Goal: Information Seeking & Learning: Learn about a topic

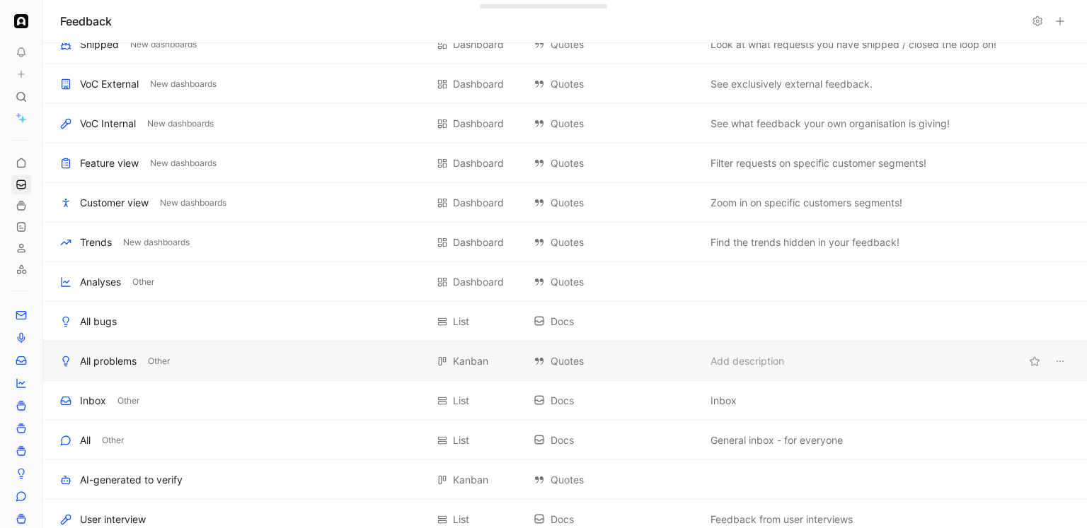
scroll to position [61, 0]
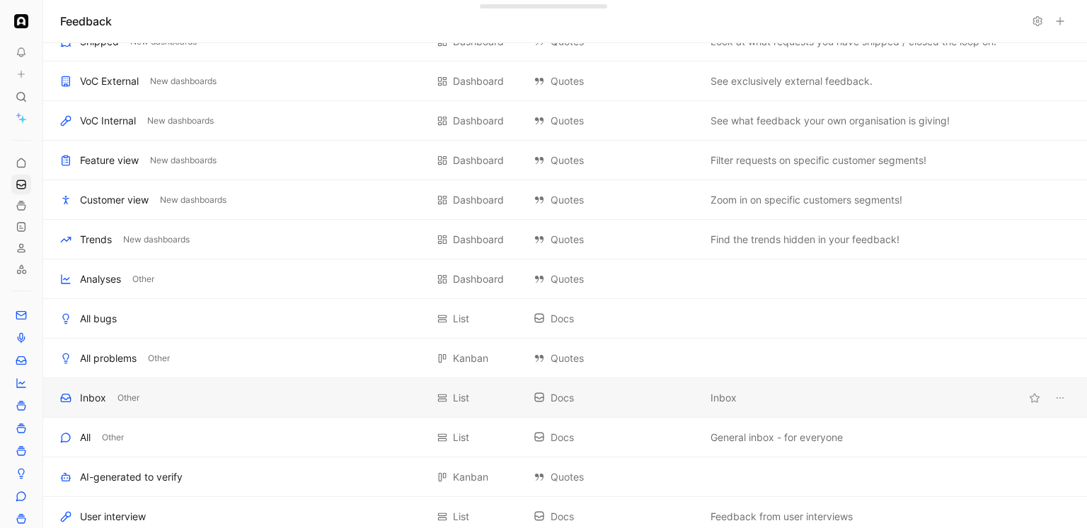
click at [88, 397] on div "Inbox" at bounding box center [93, 398] width 26 height 17
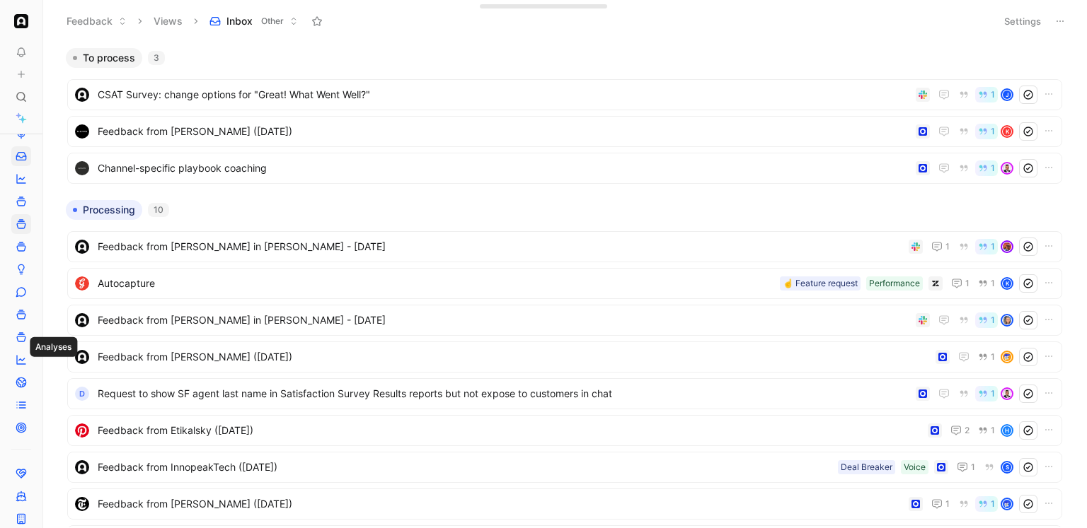
scroll to position [216, 0]
click at [18, 342] on icon at bounding box center [21, 347] width 11 height 11
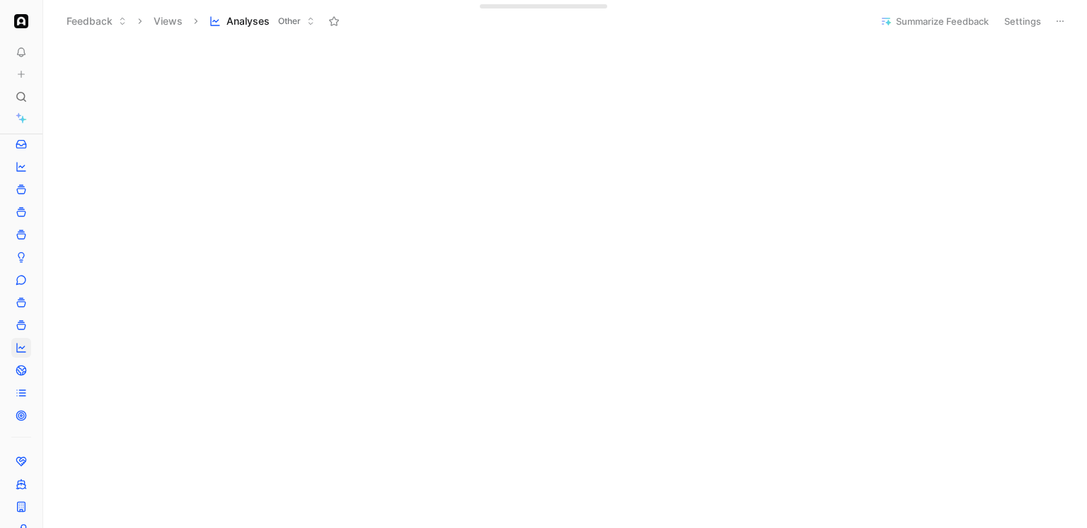
scroll to position [42, 0]
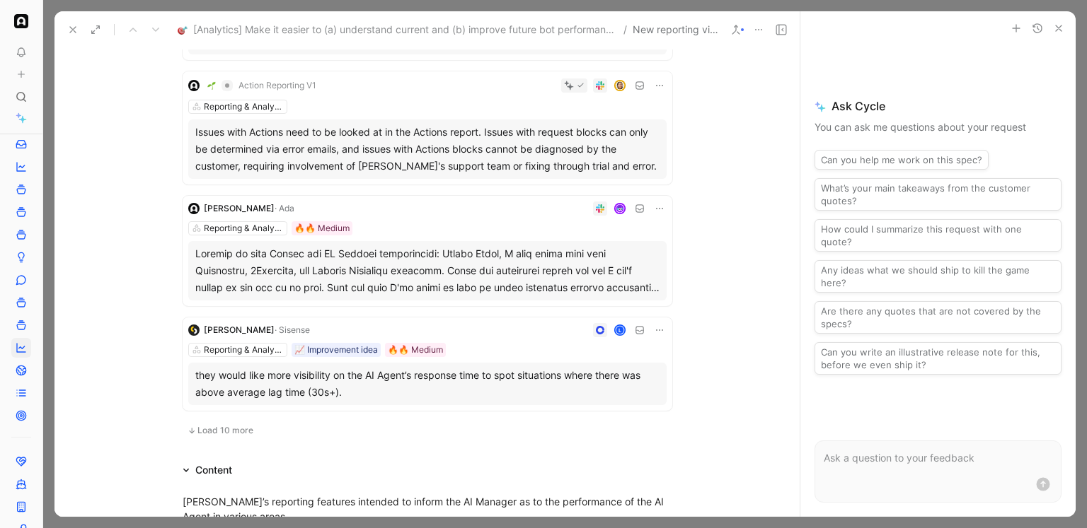
scroll to position [949, 0]
click at [223, 429] on span "Load 10 more" at bounding box center [225, 429] width 56 height 11
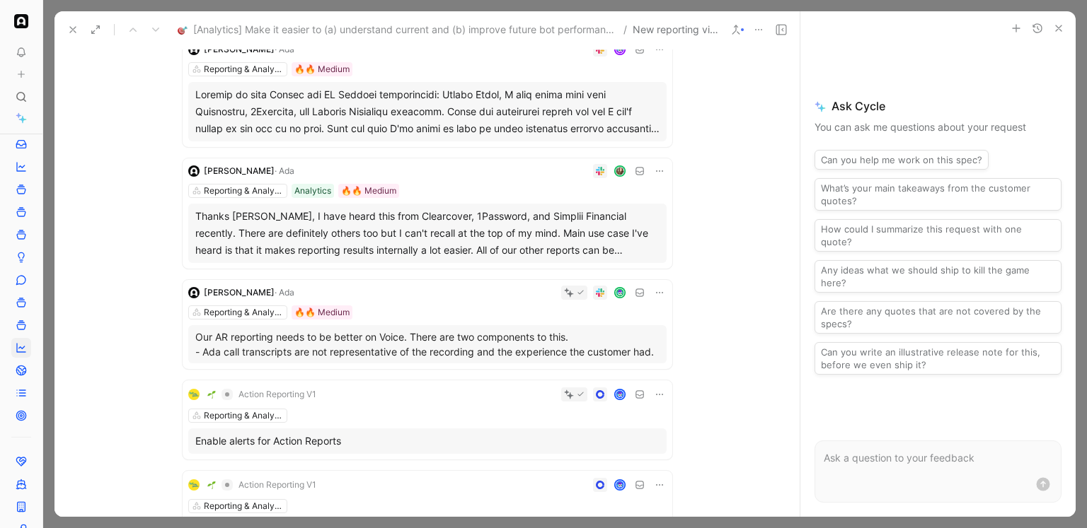
scroll to position [1420, 0]
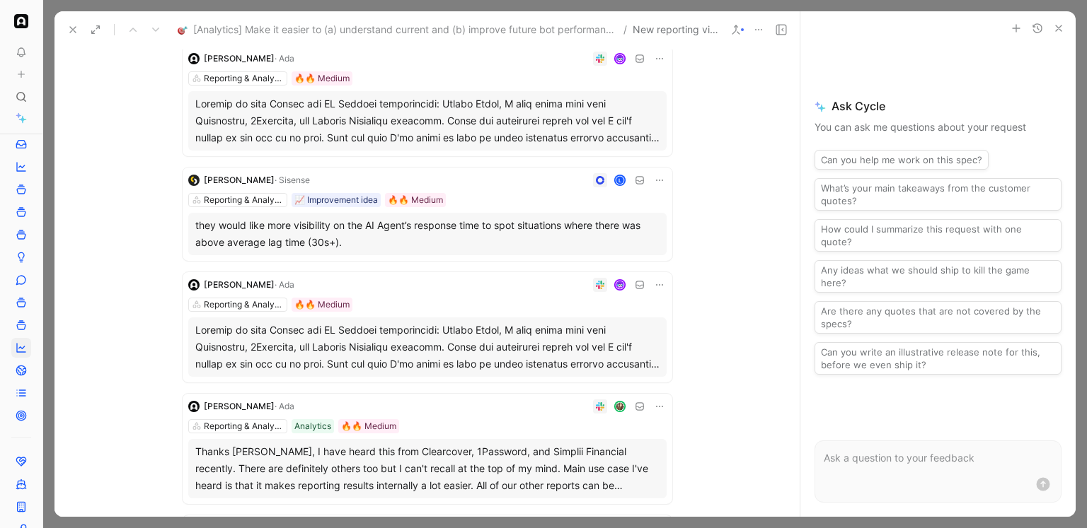
click at [73, 28] on icon at bounding box center [72, 29] width 11 height 11
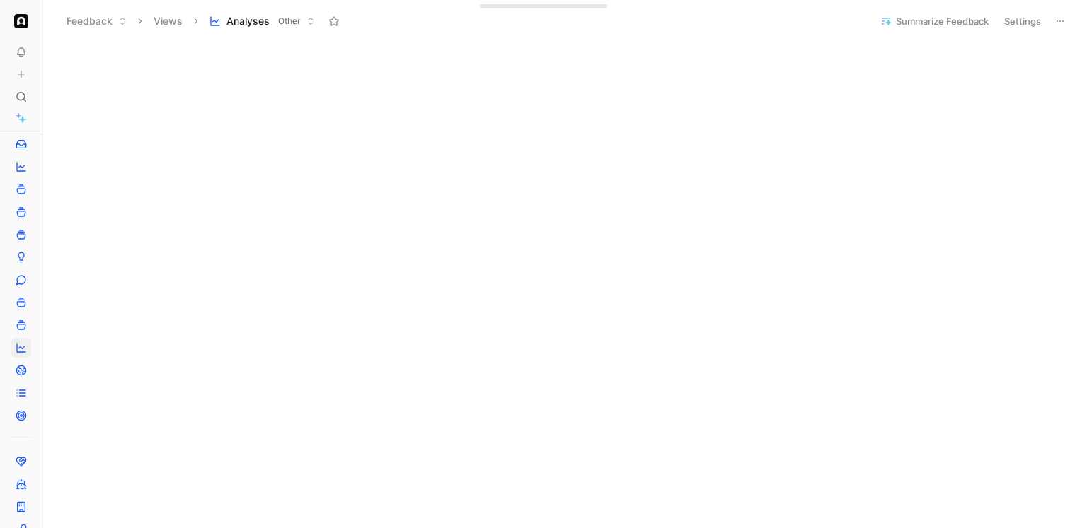
scroll to position [169, 0]
click at [24, 93] on icon at bounding box center [21, 96] width 11 height 11
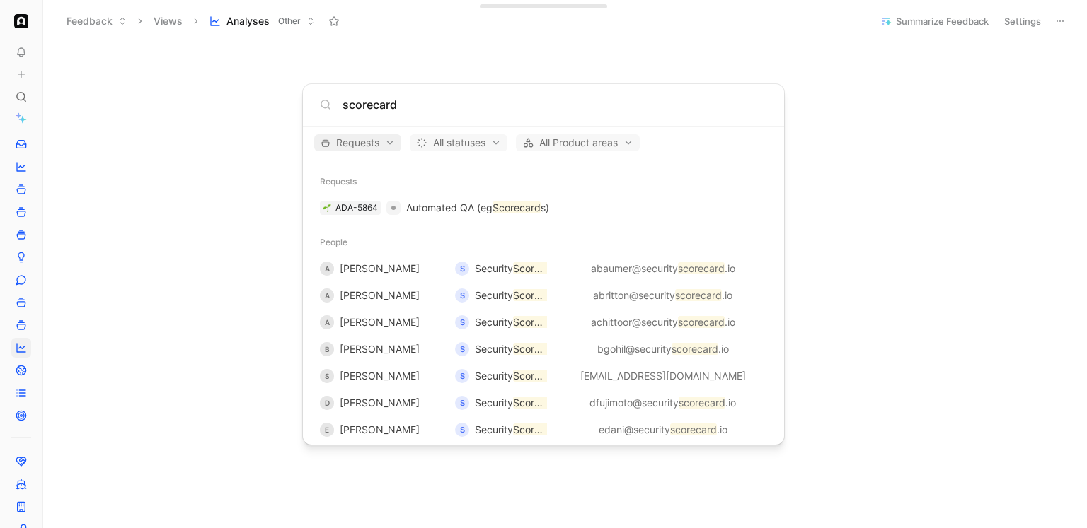
type input "scorecard"
click at [378, 137] on span "Requests" at bounding box center [357, 142] width 74 height 17
click at [500, 219] on div at bounding box center [543, 264] width 1087 height 528
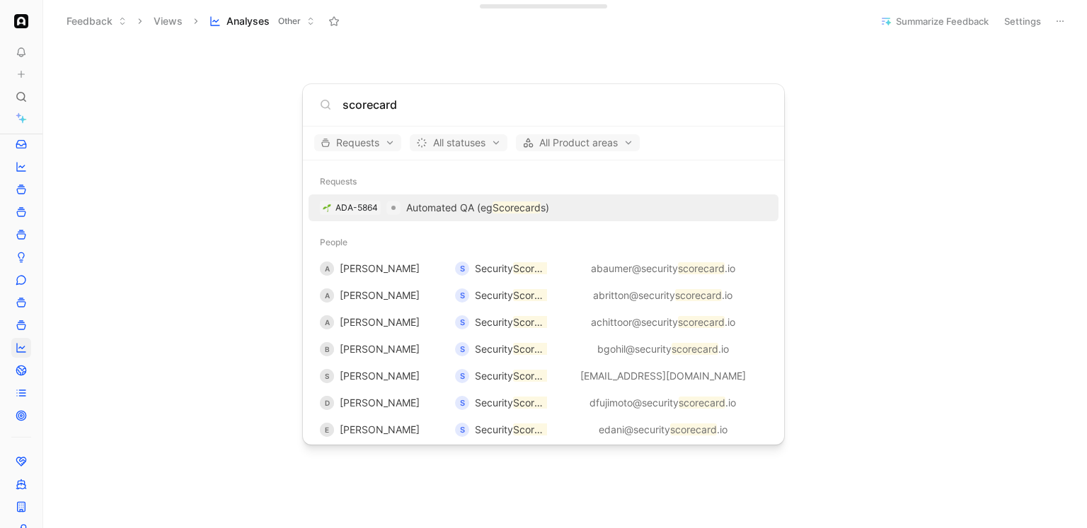
click at [499, 214] on p "Automated QA (eg Scorecard s)" at bounding box center [477, 207] width 143 height 17
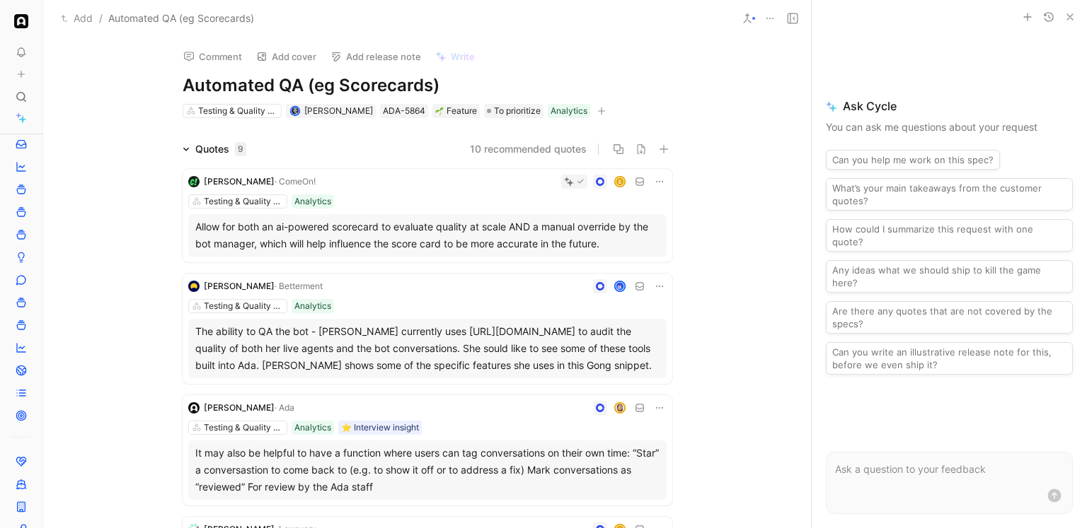
click at [418, 209] on div "[PERSON_NAME] · ComeOn! E Testing & Quality Assurance Analytics Allow for both …" at bounding box center [427, 215] width 489 height 93
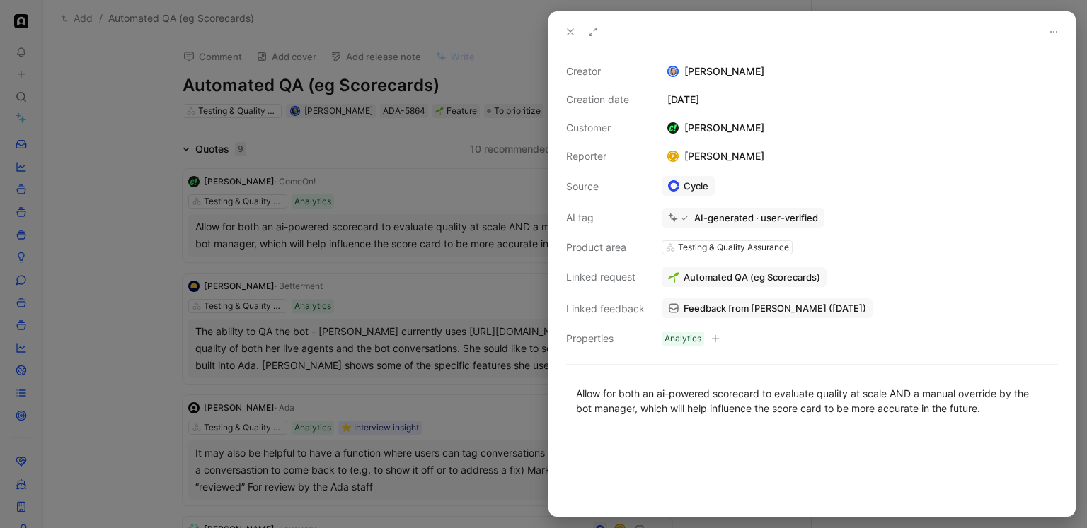
click at [417, 195] on div at bounding box center [543, 264] width 1087 height 528
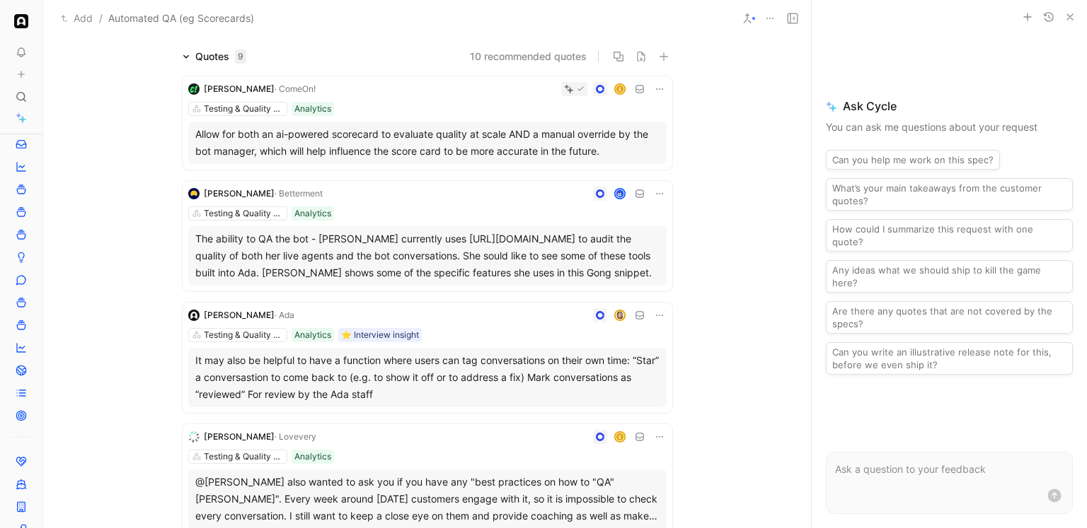
scroll to position [93, 0]
click at [489, 199] on div "[PERSON_NAME] · Betterment Testing & Quality Assurance Analytics The ability to…" at bounding box center [427, 235] width 489 height 110
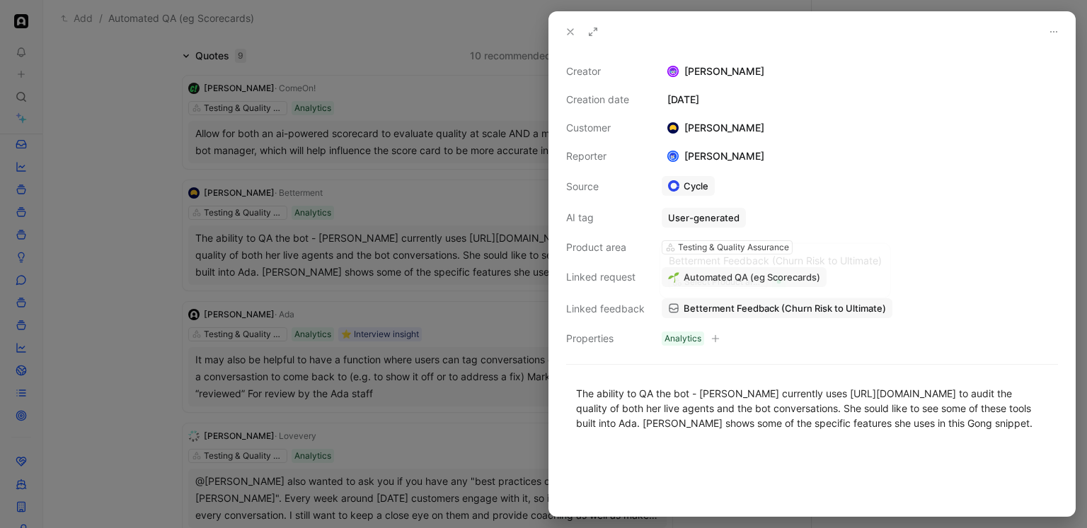
click at [712, 308] on span "Betterment Feedback (Churn Risk to Ultimate)" at bounding box center [784, 308] width 202 height 13
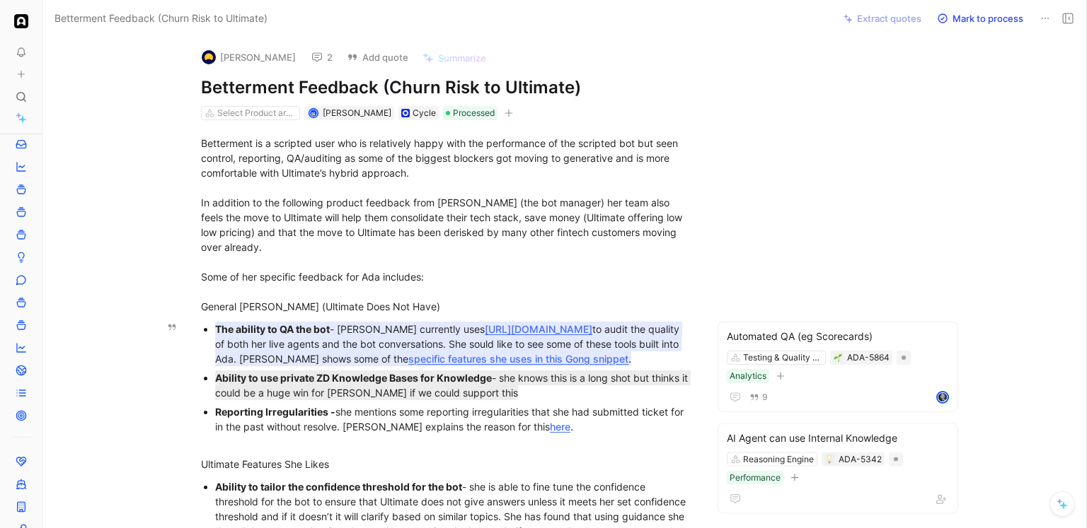
click at [504, 357] on link "specific features she uses in this Gong snippet" at bounding box center [518, 359] width 220 height 12
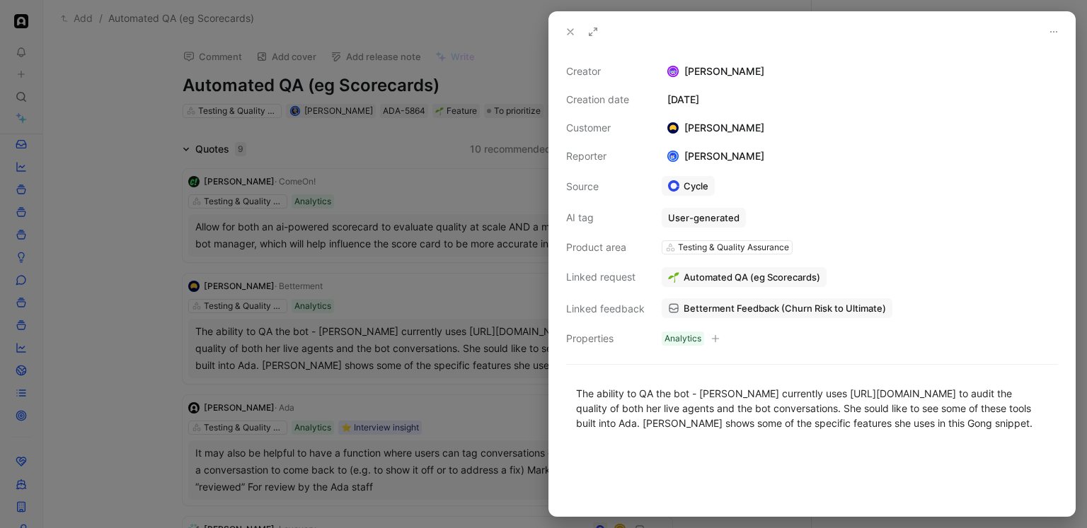
click at [170, 265] on div at bounding box center [543, 264] width 1087 height 528
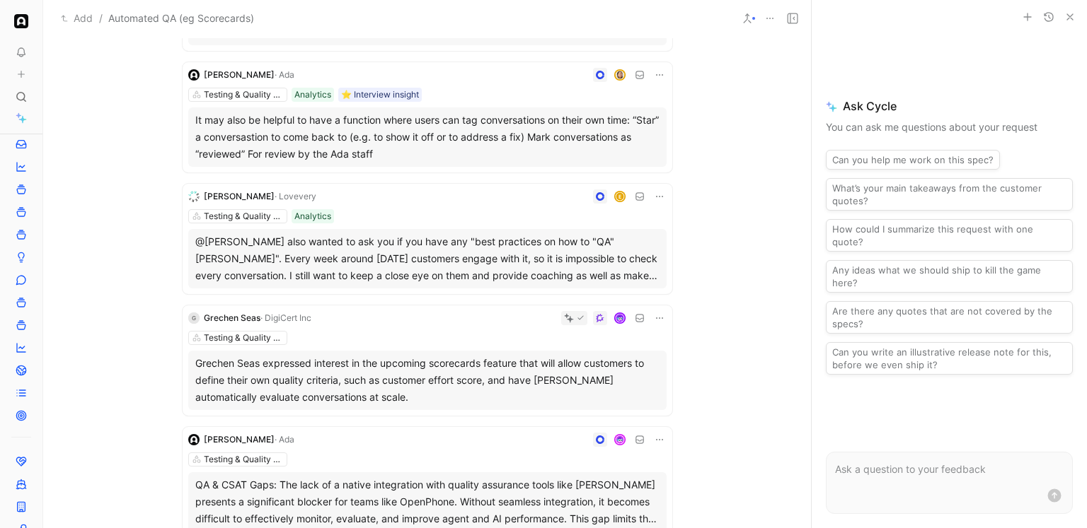
scroll to position [334, 0]
click at [485, 262] on div "@[PERSON_NAME] also wanted to ask you if you have any "best practices on how to…" at bounding box center [427, 258] width 464 height 51
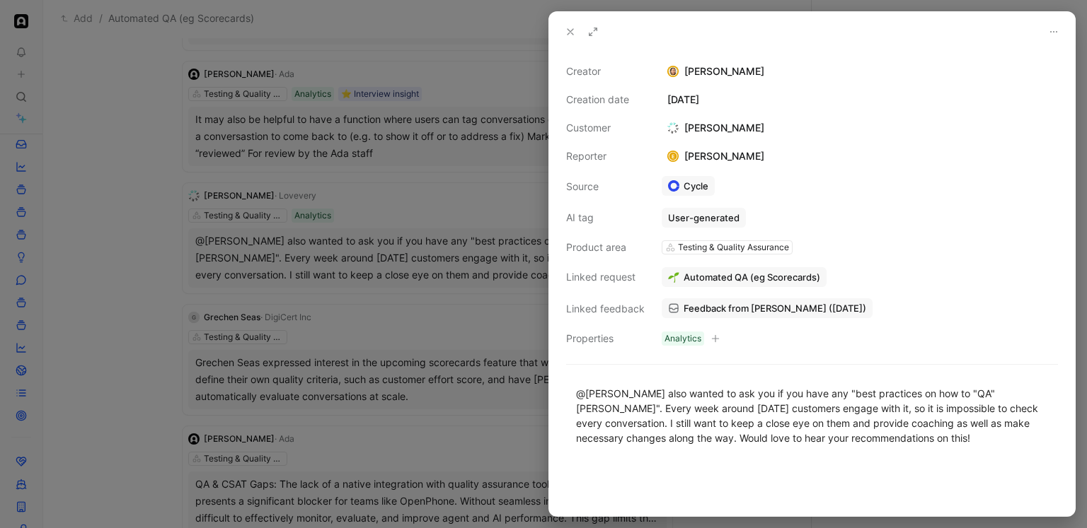
click at [464, 294] on div at bounding box center [543, 264] width 1087 height 528
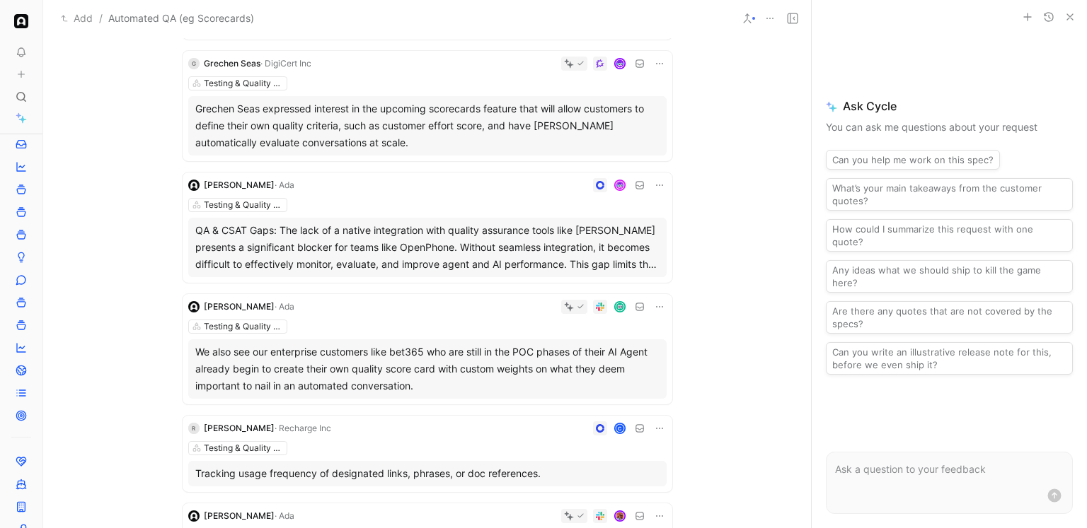
scroll to position [589, 0]
click at [439, 238] on div "QA & CSAT Gaps: The lack of a native integration with quality assurance tools l…" at bounding box center [427, 246] width 464 height 51
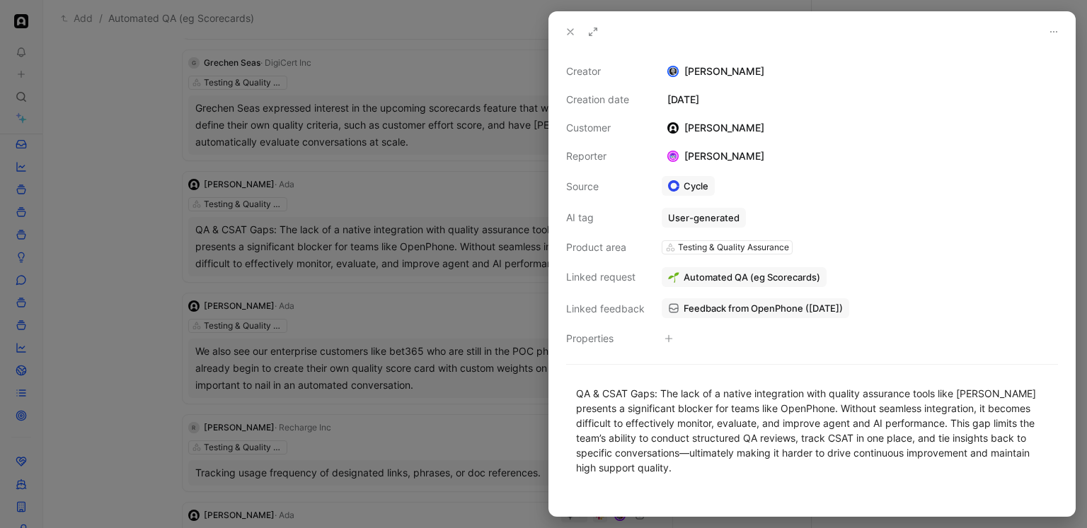
click at [400, 328] on div at bounding box center [543, 264] width 1087 height 528
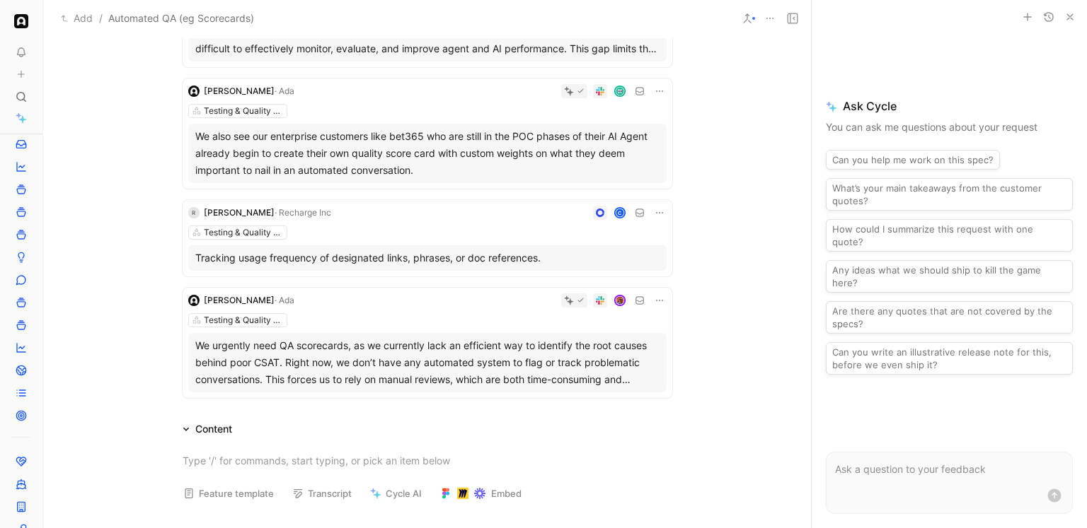
scroll to position [804, 0]
click at [435, 359] on div "We urgently need QA scorecards, as we currently lack an efficient way to identi…" at bounding box center [427, 362] width 464 height 51
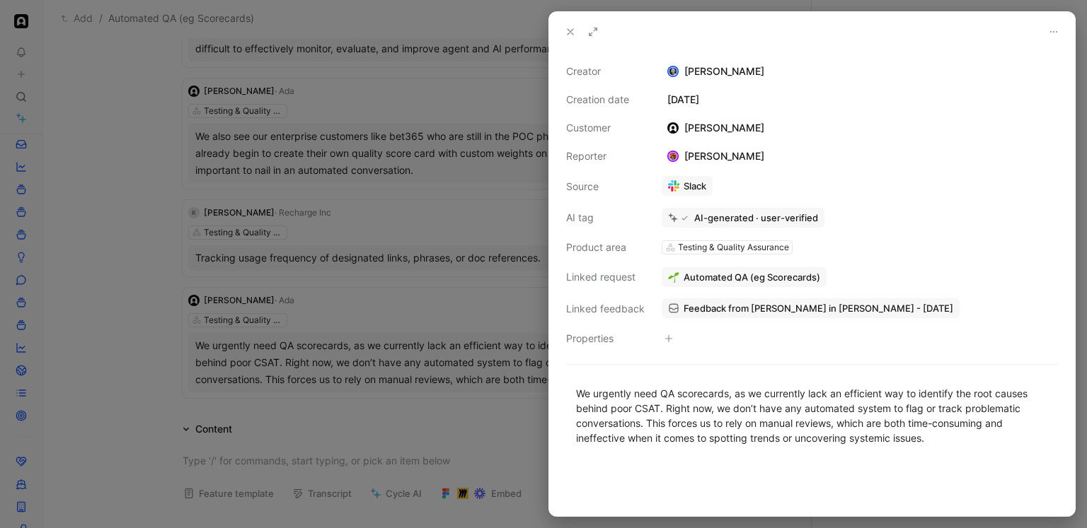
click at [427, 332] on div at bounding box center [543, 264] width 1087 height 528
